Goal: Find specific page/section: Find specific page/section

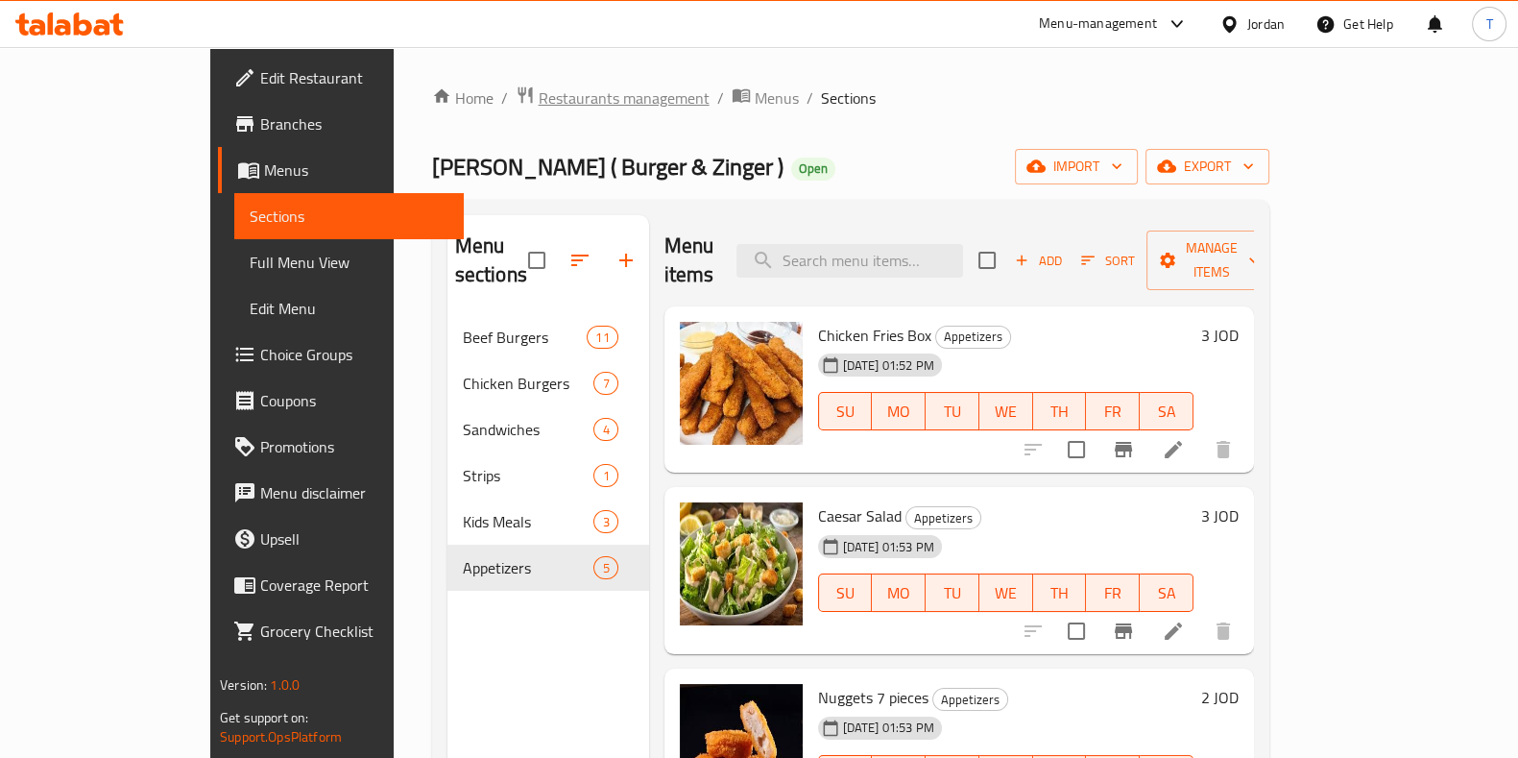
click at [539, 104] on span "Restaurants management" at bounding box center [624, 97] width 171 height 23
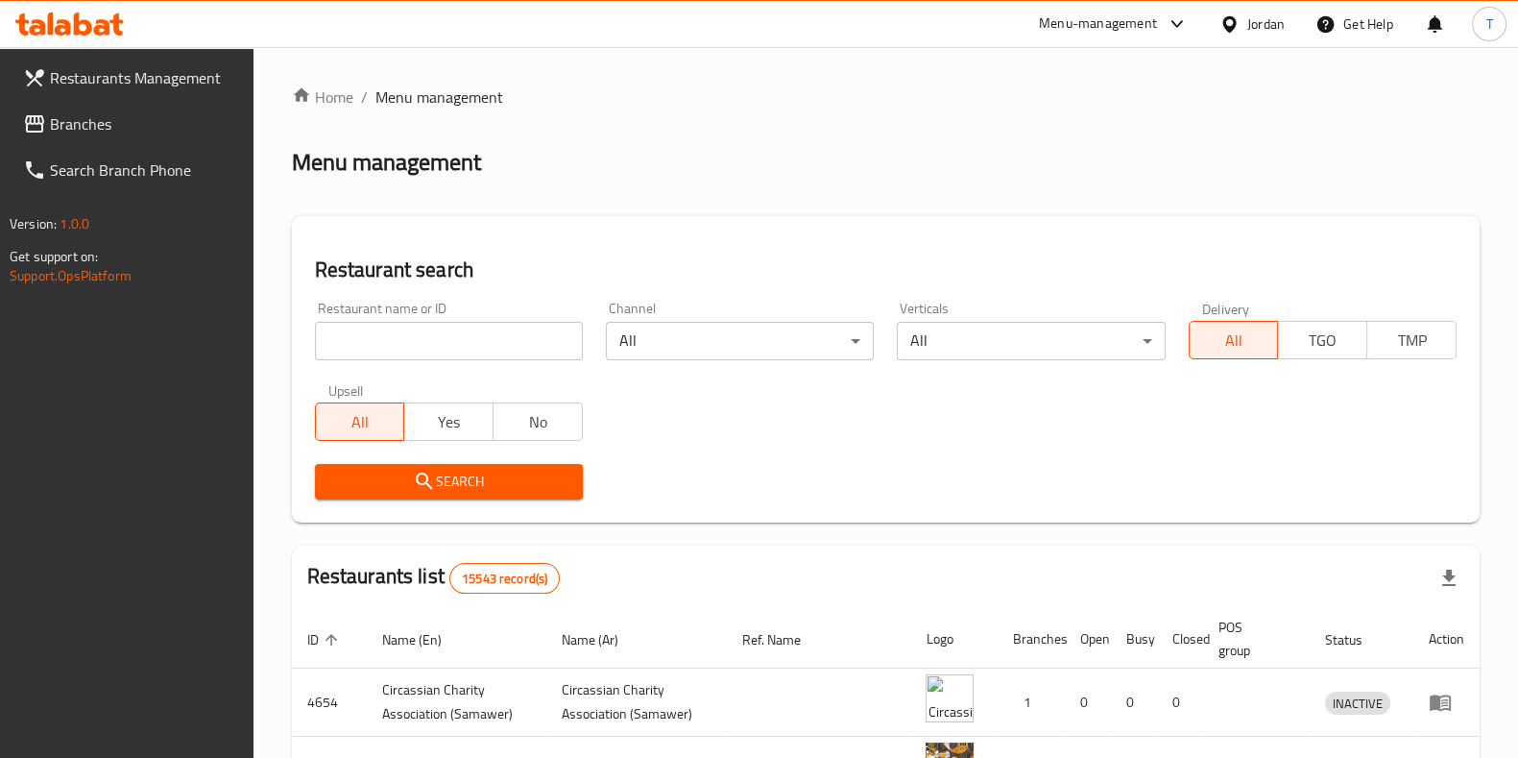
click at [477, 352] on input "search" at bounding box center [449, 341] width 268 height 38
click button "Search" at bounding box center [449, 482] width 268 height 36
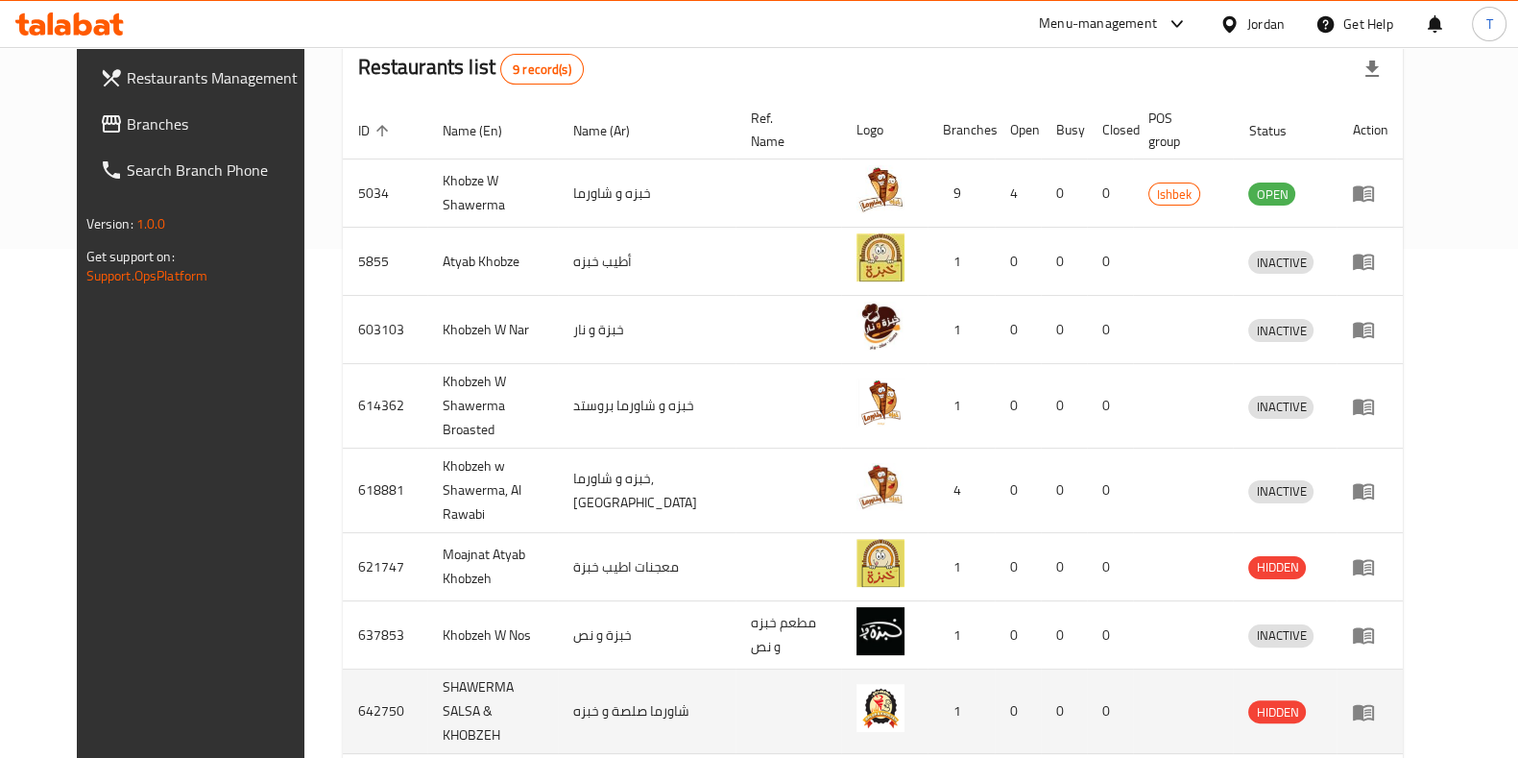
scroll to position [341, 0]
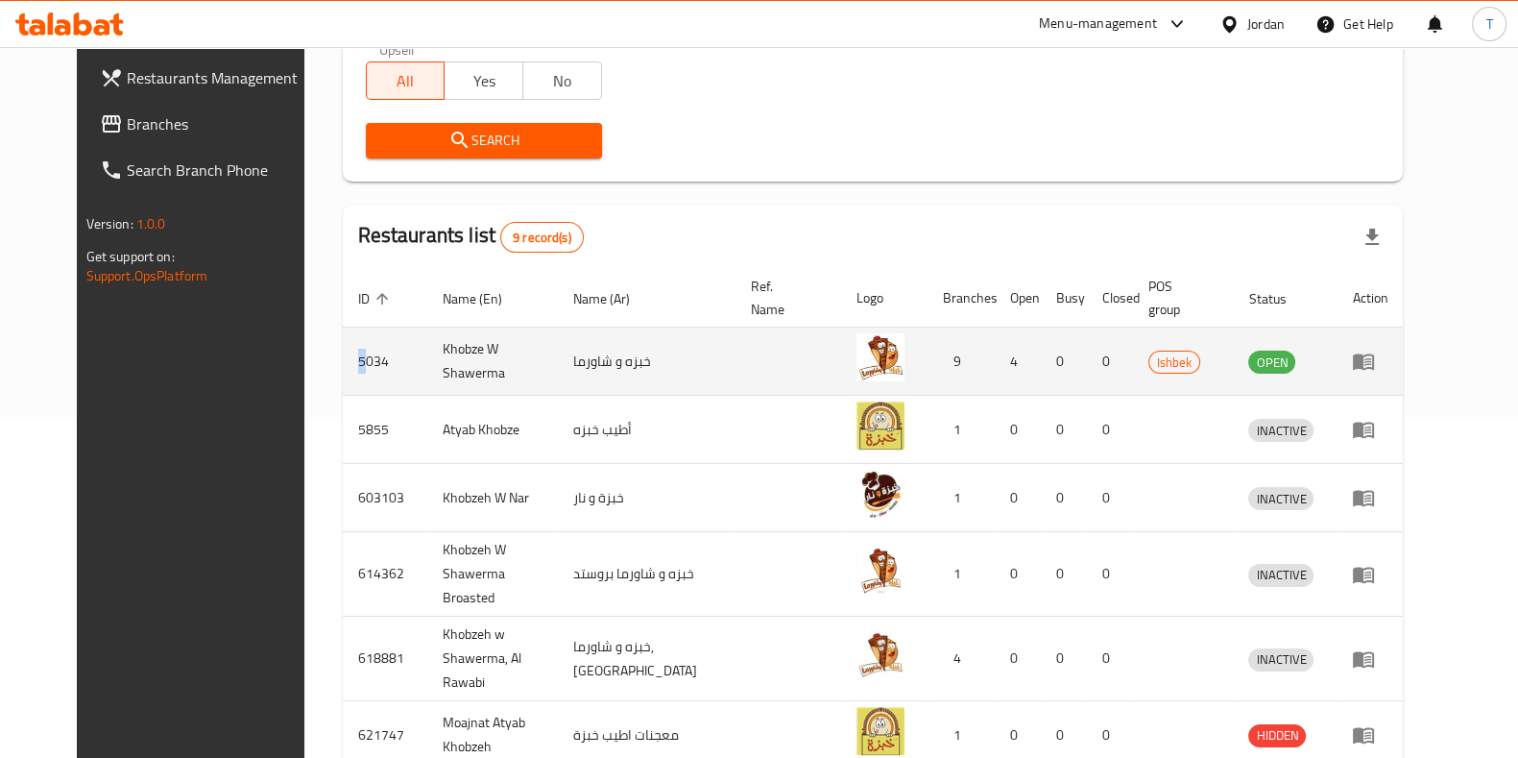
click at [343, 357] on td "5034" at bounding box center [385, 361] width 84 height 68
click at [343, 358] on td "5034" at bounding box center [385, 361] width 84 height 68
click at [343, 359] on td "5034" at bounding box center [385, 361] width 84 height 68
copy td "5034"
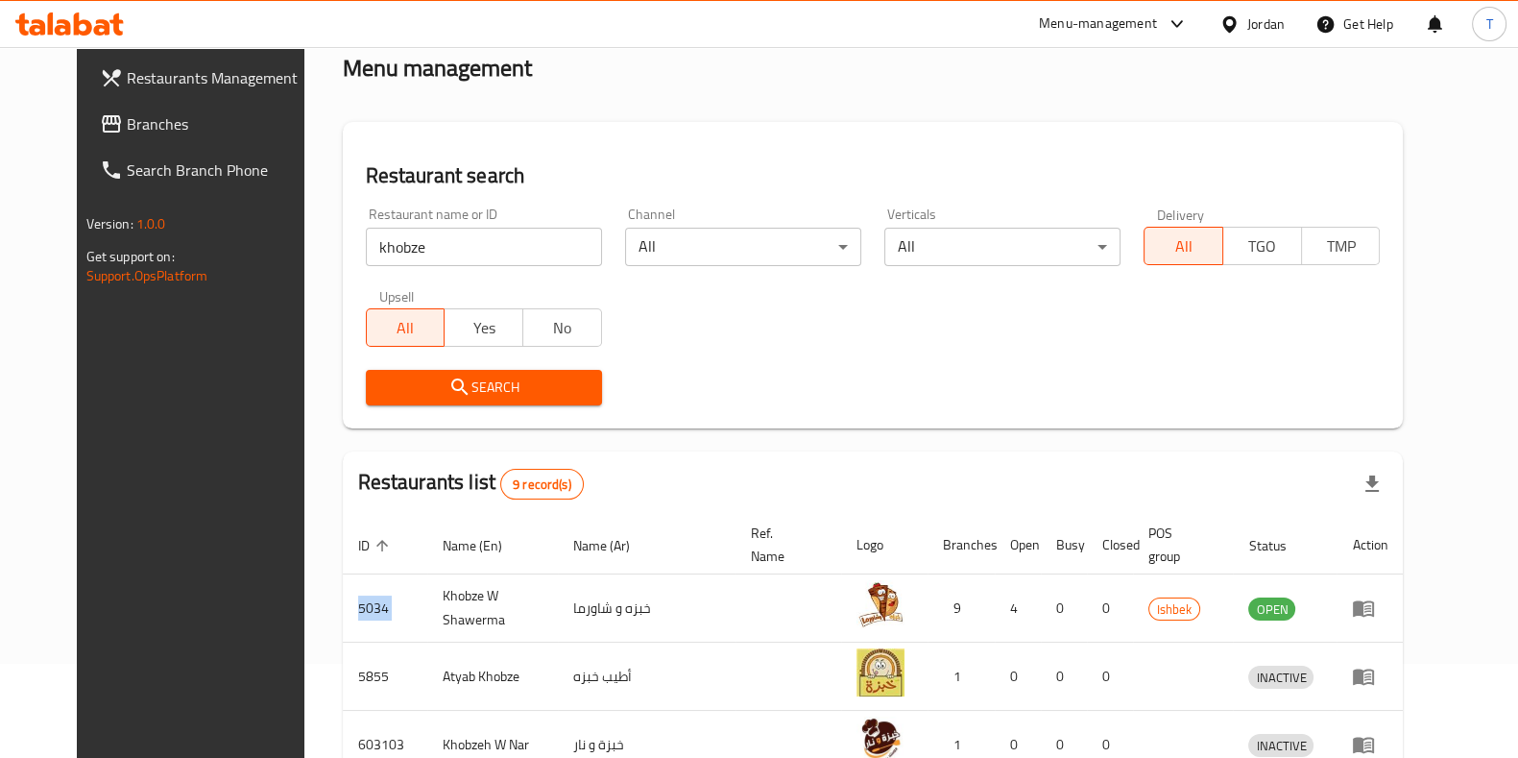
scroll to position [0, 0]
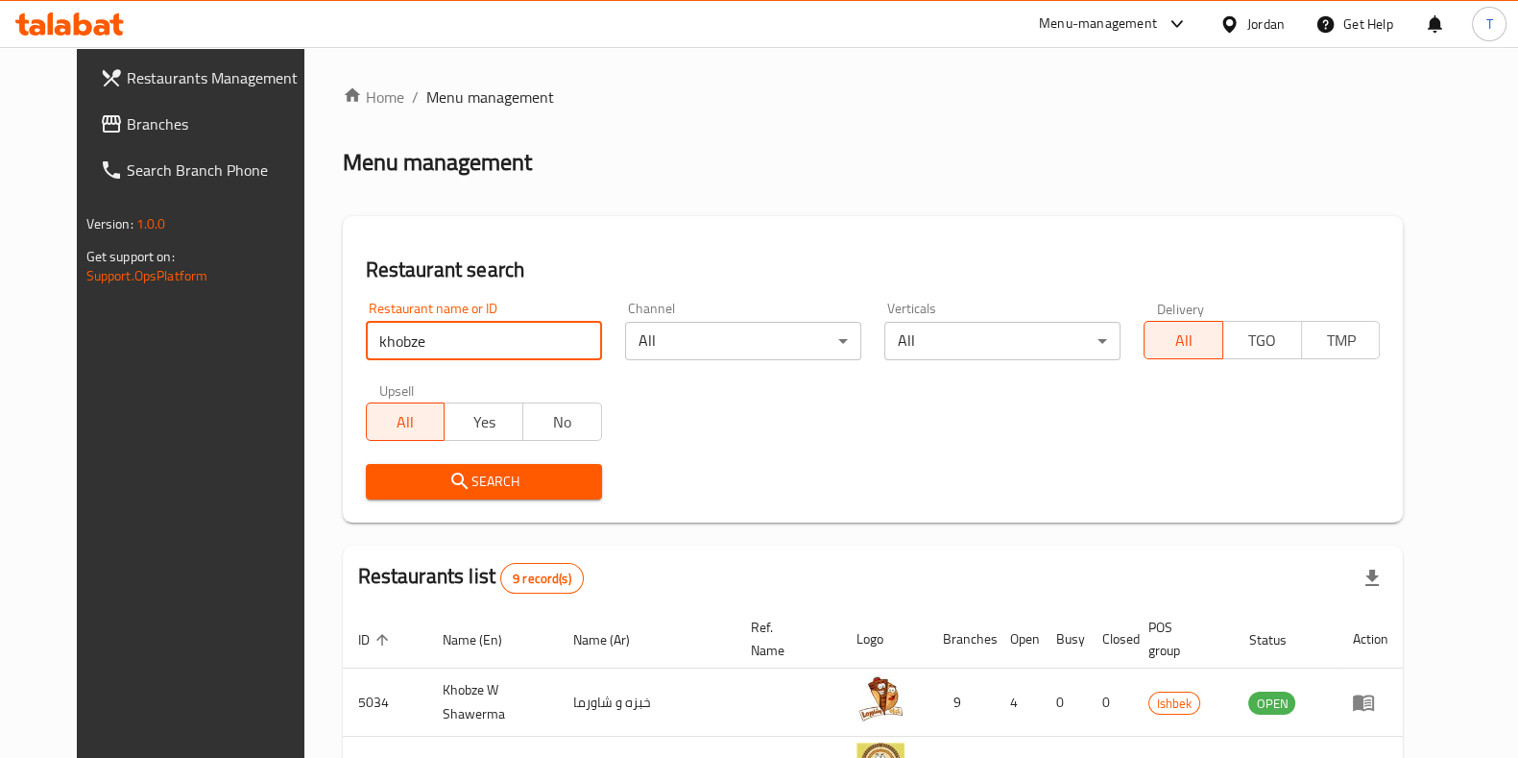
drag, startPoint x: 401, startPoint y: 340, endPoint x: 16, endPoint y: 285, distance: 388.9
click at [77, 301] on div "Restaurants Management Branches Search Branch Phone Version: 1.0.0 Get support …" at bounding box center [759, 740] width 1365 height 1387
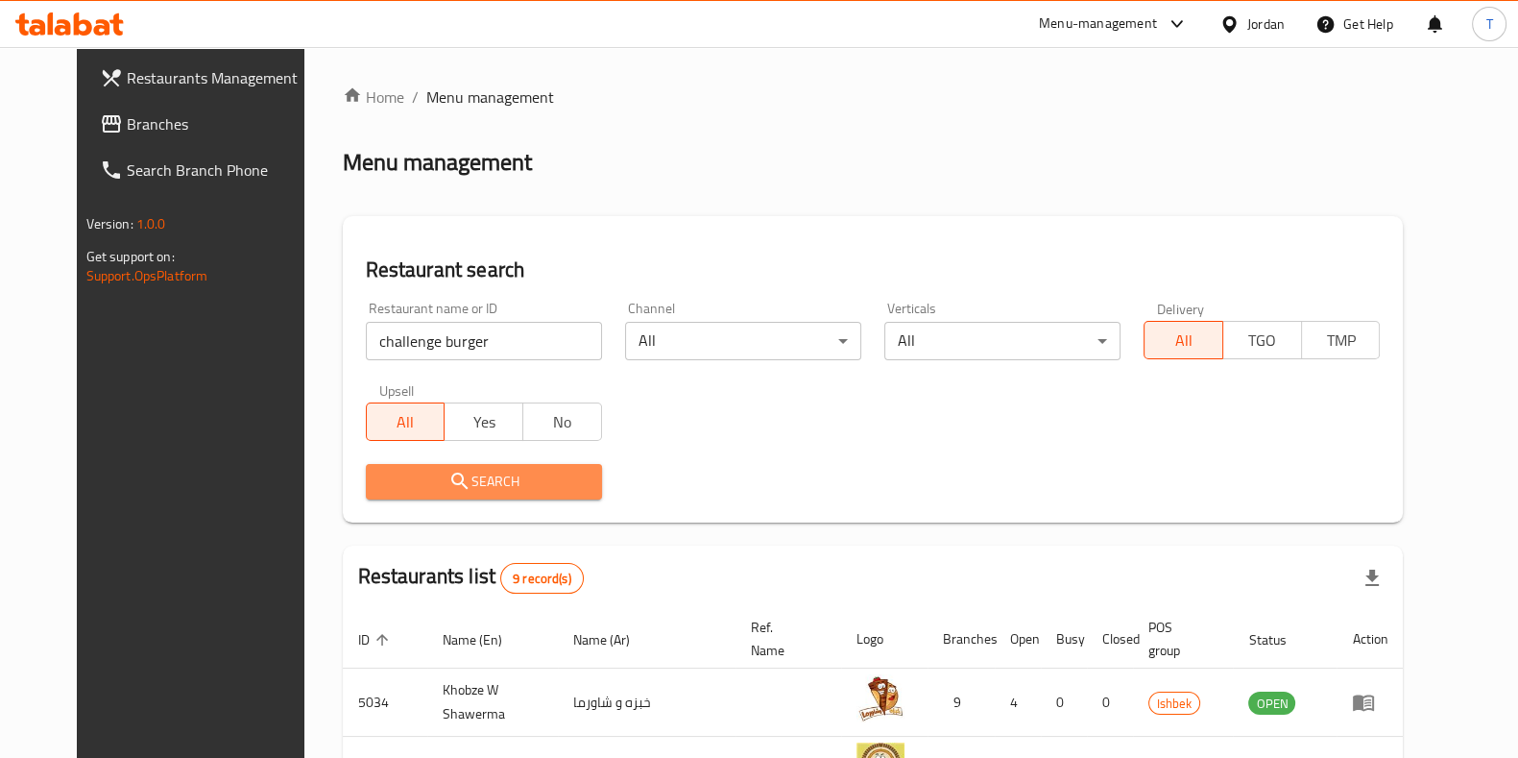
click at [523, 485] on span "Search" at bounding box center [483, 482] width 205 height 24
click at [523, 485] on div at bounding box center [759, 379] width 1518 height 758
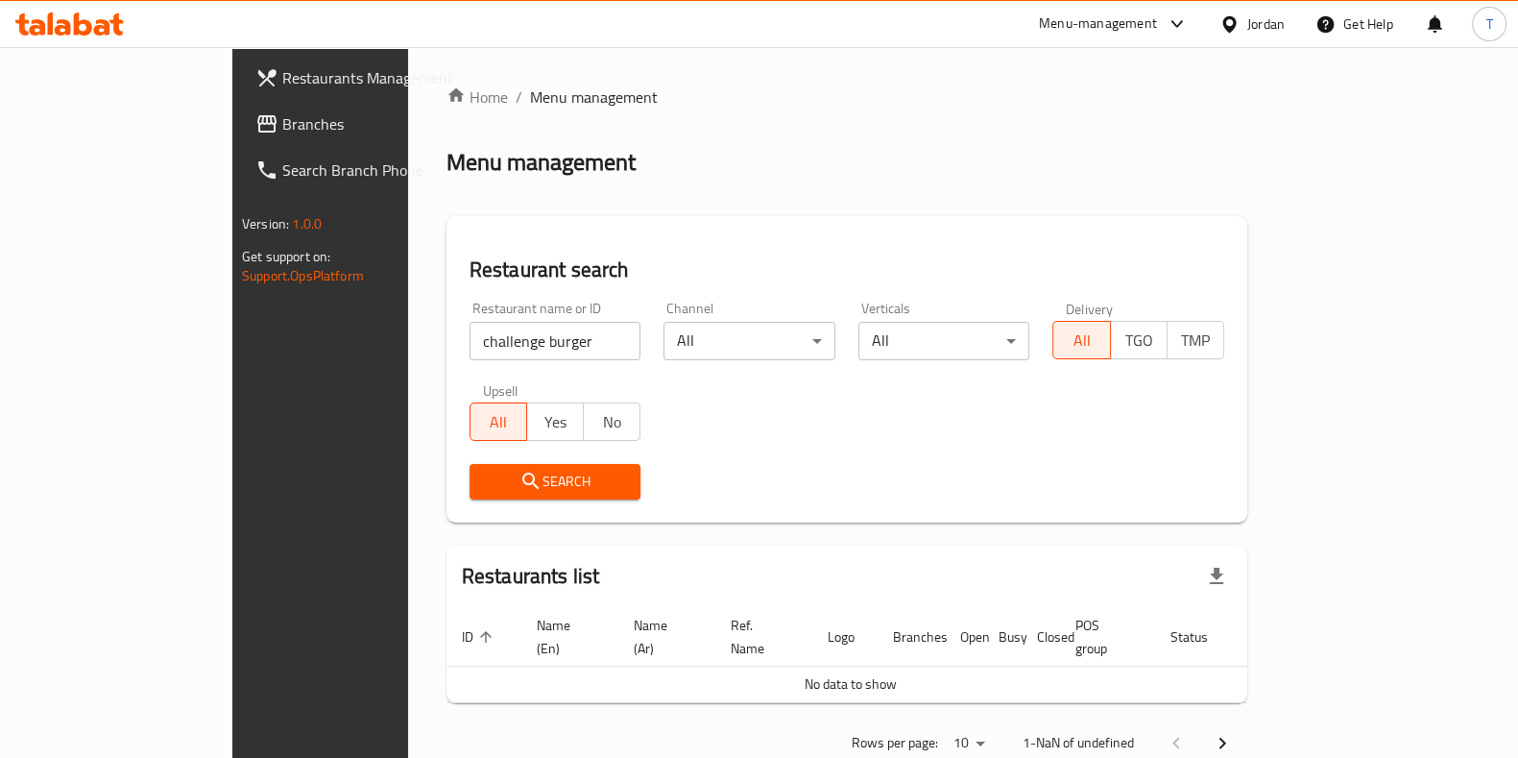
click at [497, 501] on div "Search" at bounding box center [555, 481] width 195 height 59
click at [499, 487] on span "Search" at bounding box center [555, 482] width 141 height 24
click at [515, 491] on span "Search" at bounding box center [555, 482] width 141 height 24
click at [518, 470] on span "Search" at bounding box center [555, 482] width 141 height 24
drag, startPoint x: 493, startPoint y: 367, endPoint x: 494, endPoint y: 355, distance: 11.6
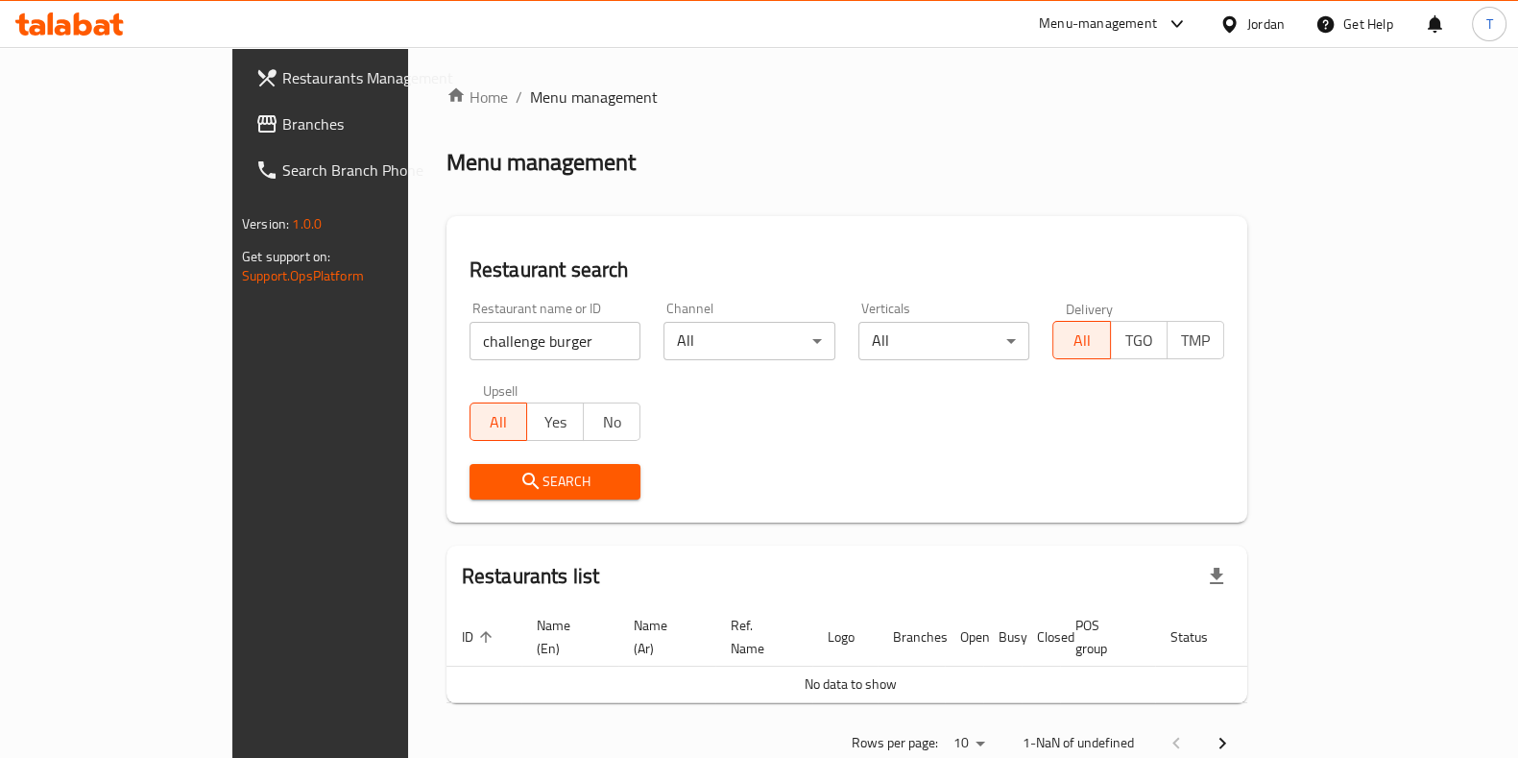
click at [493, 362] on div "Restaurant name or ID challenge burger Restaurant name or ID" at bounding box center [555, 331] width 195 height 82
click at [491, 345] on input "challenge burger" at bounding box center [556, 341] width 172 height 38
click button "Search" at bounding box center [556, 482] width 172 height 36
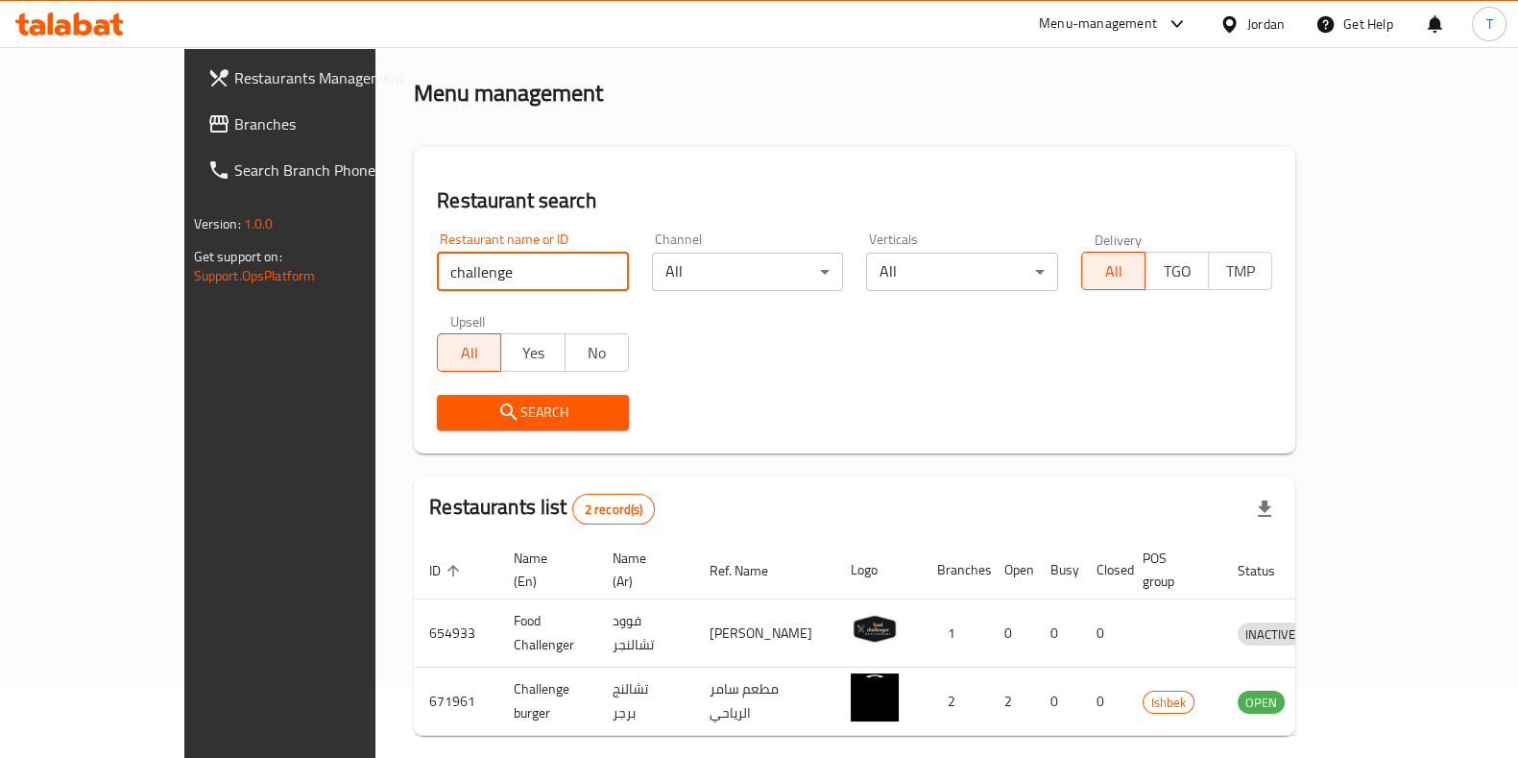
scroll to position [130, 0]
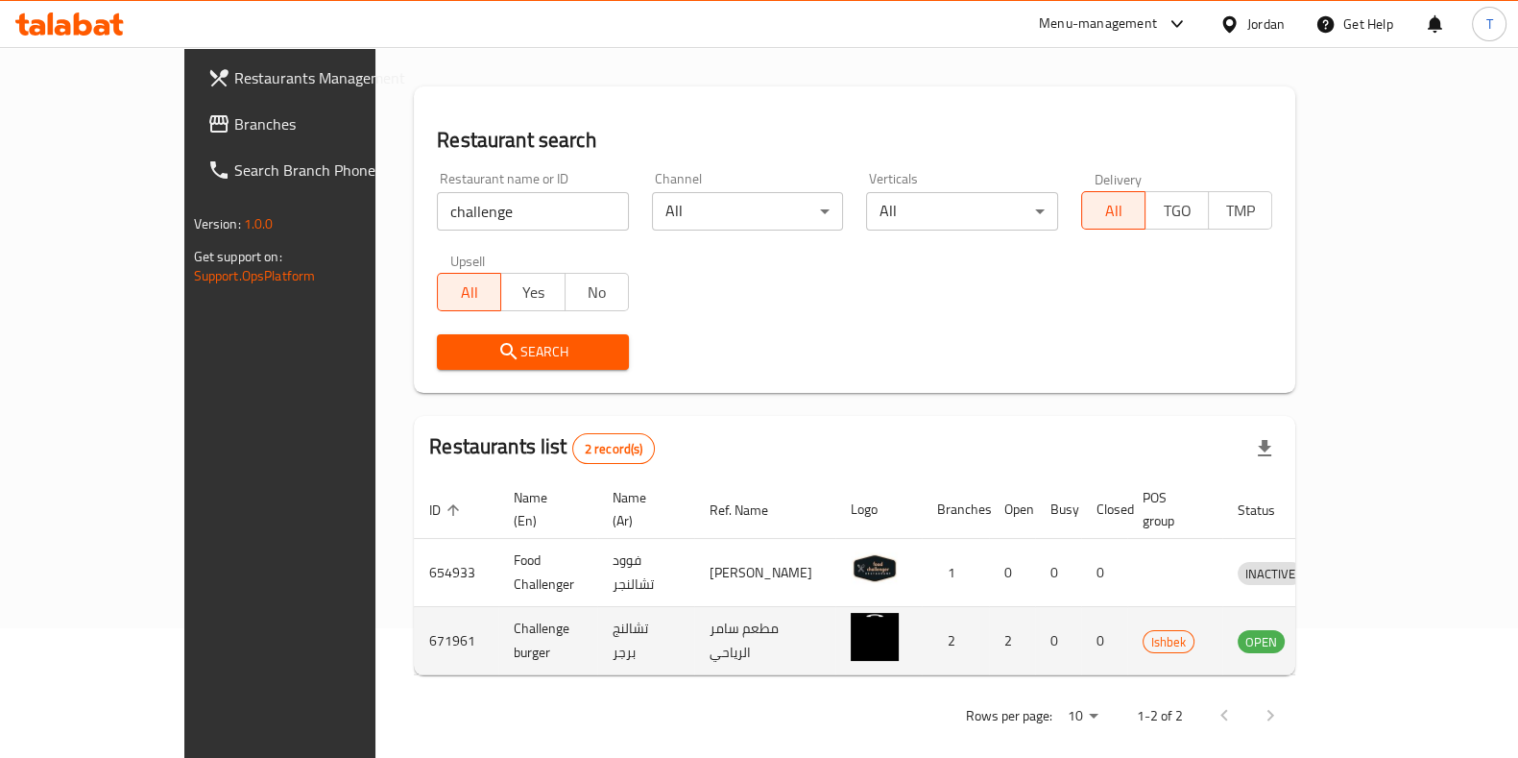
click at [414, 620] on td "671961" at bounding box center [456, 641] width 84 height 68
copy td "671961"
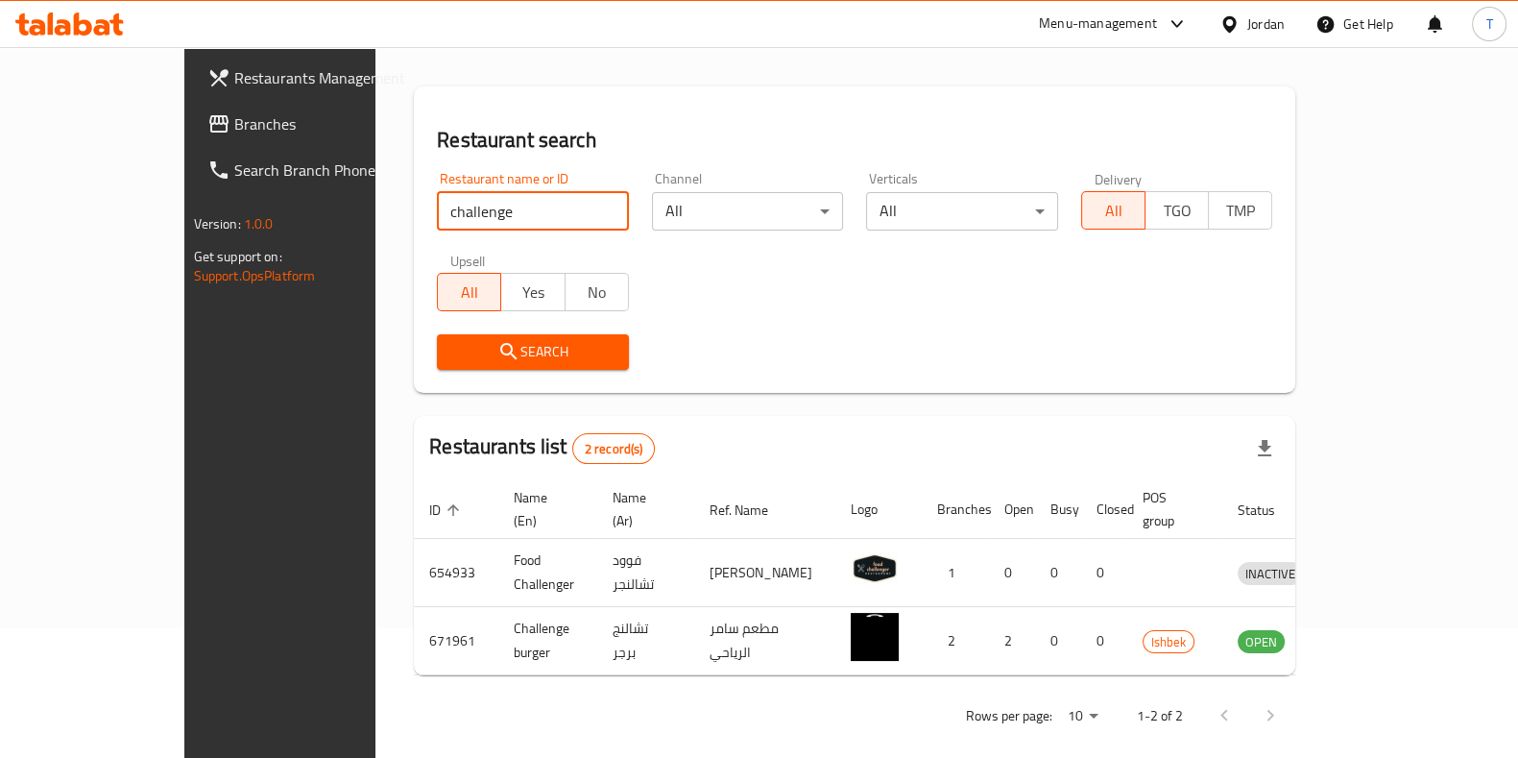
drag, startPoint x: 418, startPoint y: 208, endPoint x: 127, endPoint y: 200, distance: 291.1
click at [184, 200] on div "Restaurants Management Branches Search Branch Phone Version: 1.0.0 Get support …" at bounding box center [759, 347] width 1150 height 861
type input "kol el nas"
click button "Search" at bounding box center [533, 352] width 192 height 36
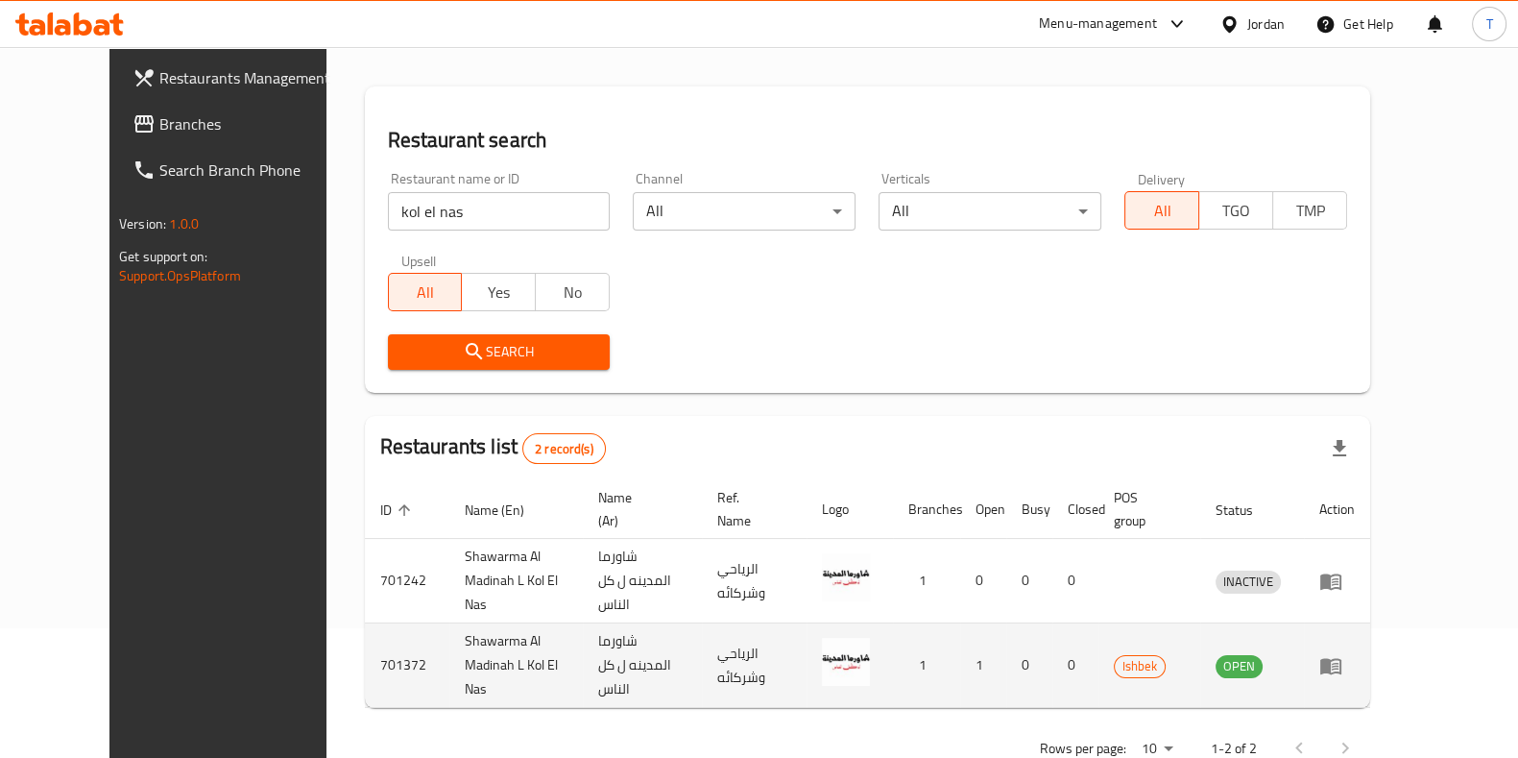
click at [365, 636] on td "701372" at bounding box center [407, 665] width 84 height 84
copy td "701372"
